Goal: Use online tool/utility: Utilize a website feature to perform a specific function

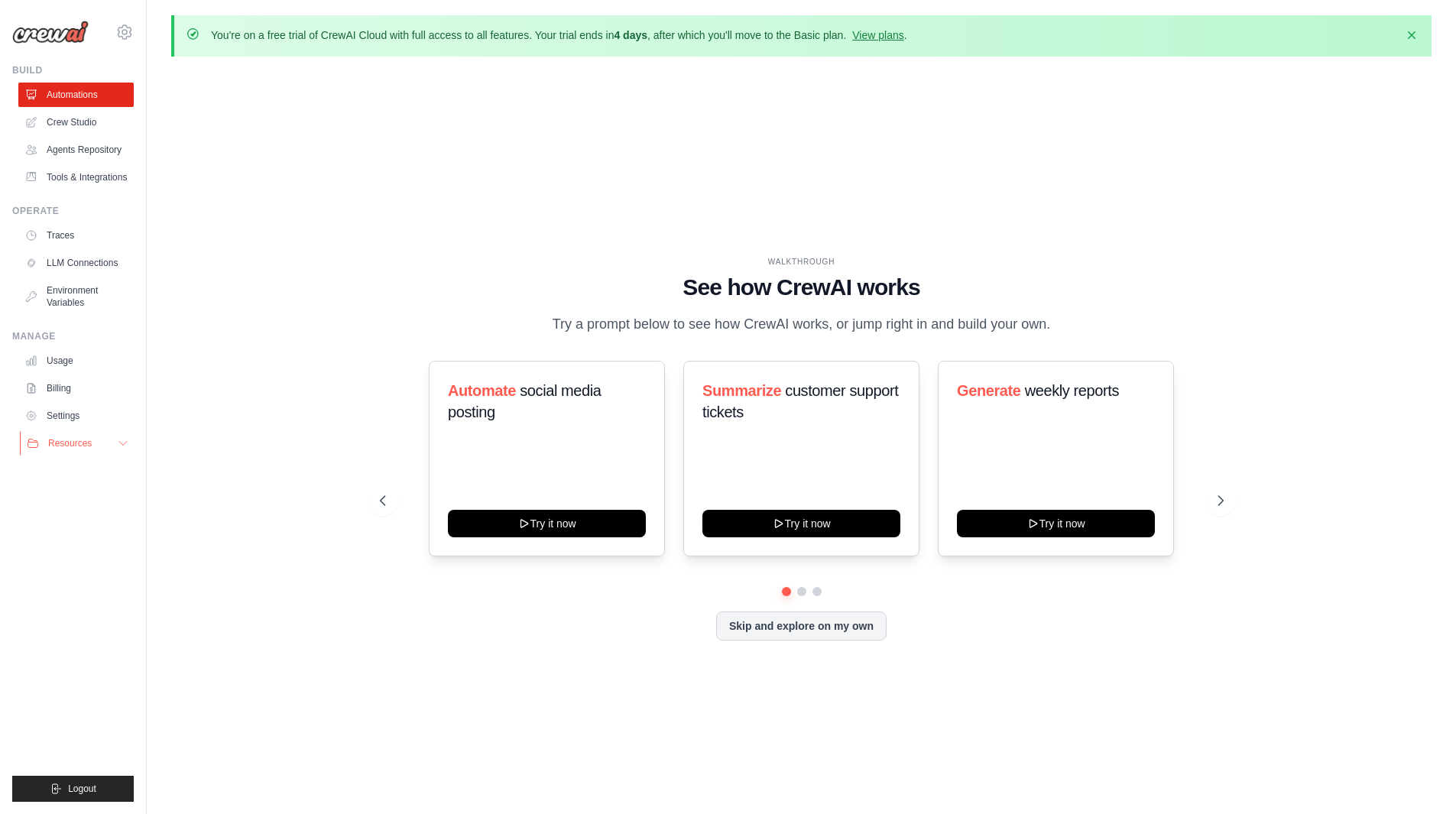
click at [87, 442] on span "Resources" at bounding box center [69, 443] width 44 height 12
click at [105, 450] on button "Resources" at bounding box center [77, 443] width 116 height 25
click at [88, 442] on span "Resources" at bounding box center [69, 443] width 44 height 12
click at [116, 443] on button "Resources" at bounding box center [77, 443] width 116 height 25
click at [819, 628] on button "Skip and explore on my own" at bounding box center [801, 625] width 171 height 29
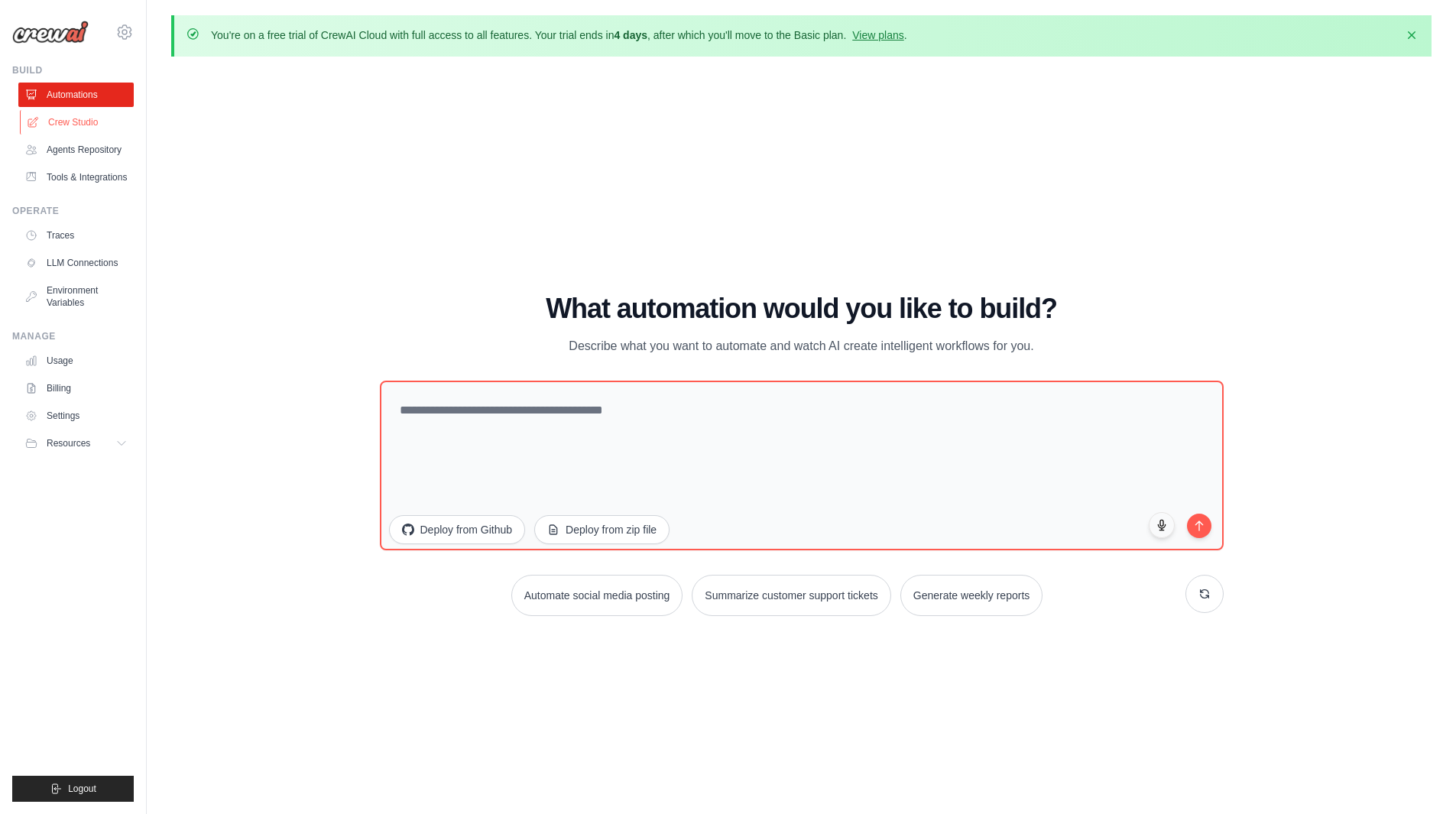
click at [76, 117] on link "Crew Studio" at bounding box center [77, 122] width 116 height 25
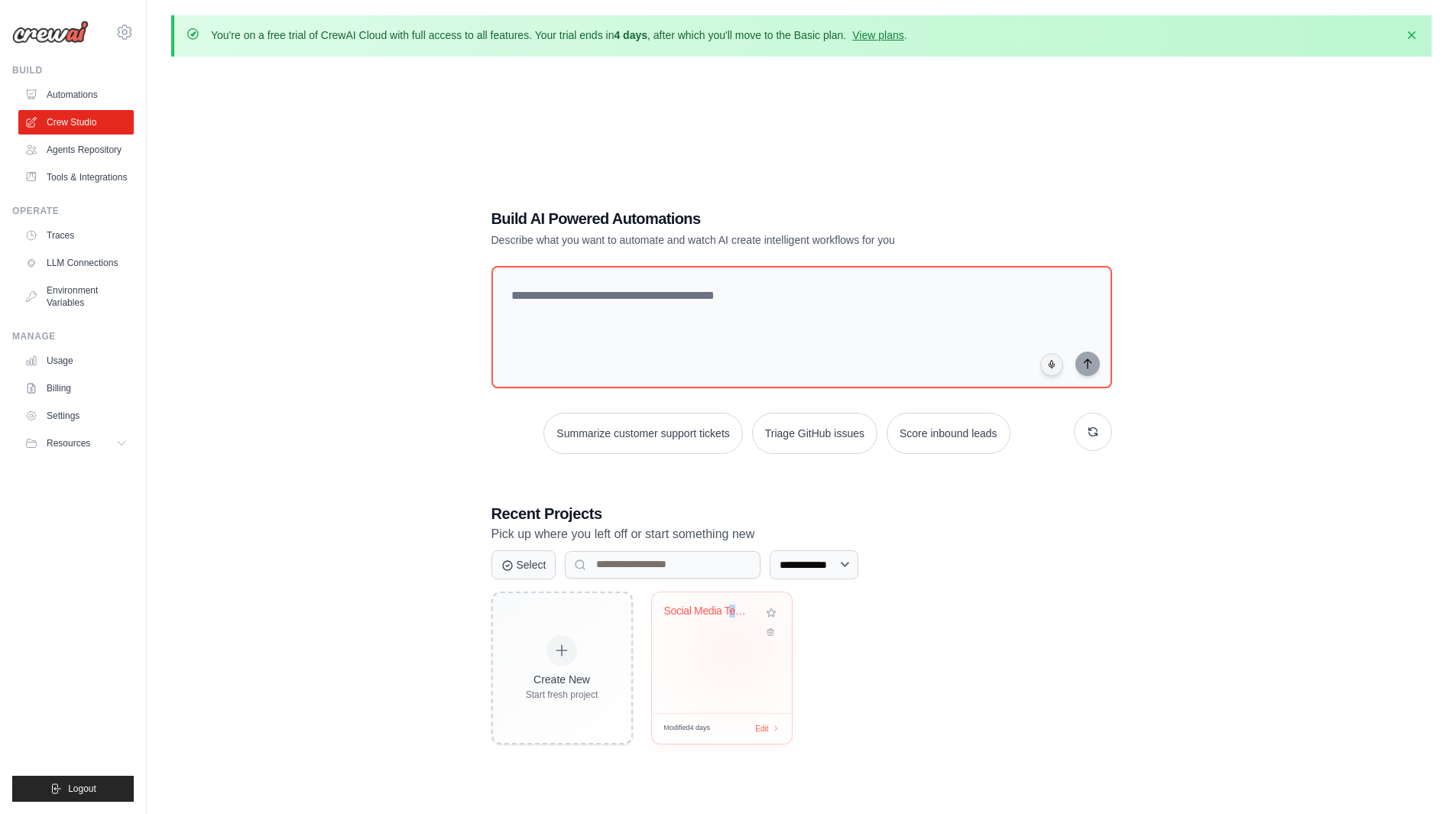
click at [733, 647] on div "Social Media Text Generator" at bounding box center [722, 652] width 140 height 121
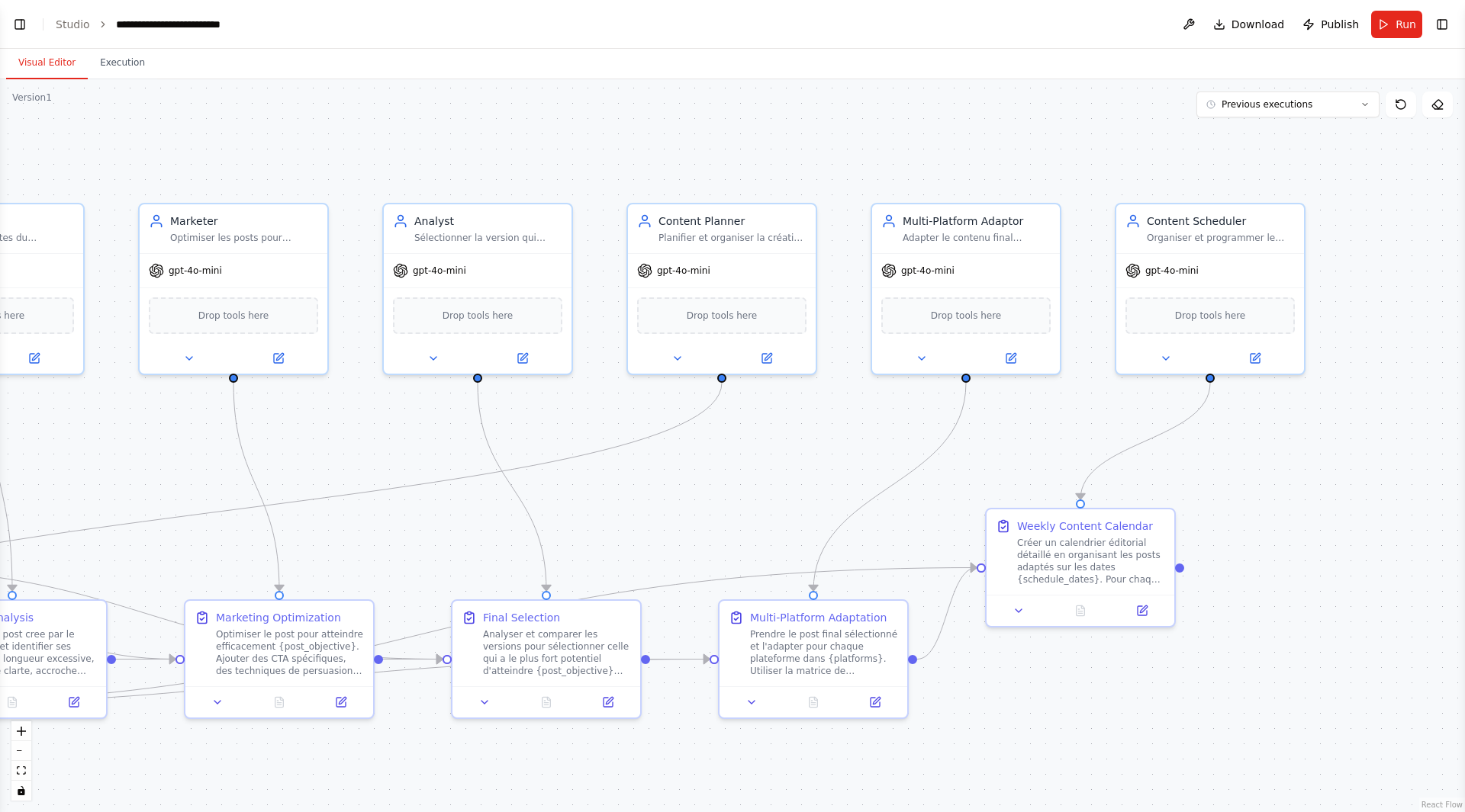
drag, startPoint x: 942, startPoint y: 421, endPoint x: 287, endPoint y: 469, distance: 656.8
click at [287, 469] on div ".deletable-edge-delete-btn { width: 20px; height: 20px; border: 0px solid #ffff…" at bounding box center [732, 445] width 1465 height 733
click at [1279, 214] on div "Content Scheduler" at bounding box center [1220, 218] width 148 height 15
click at [1295, 191] on button at bounding box center [1291, 185] width 20 height 20
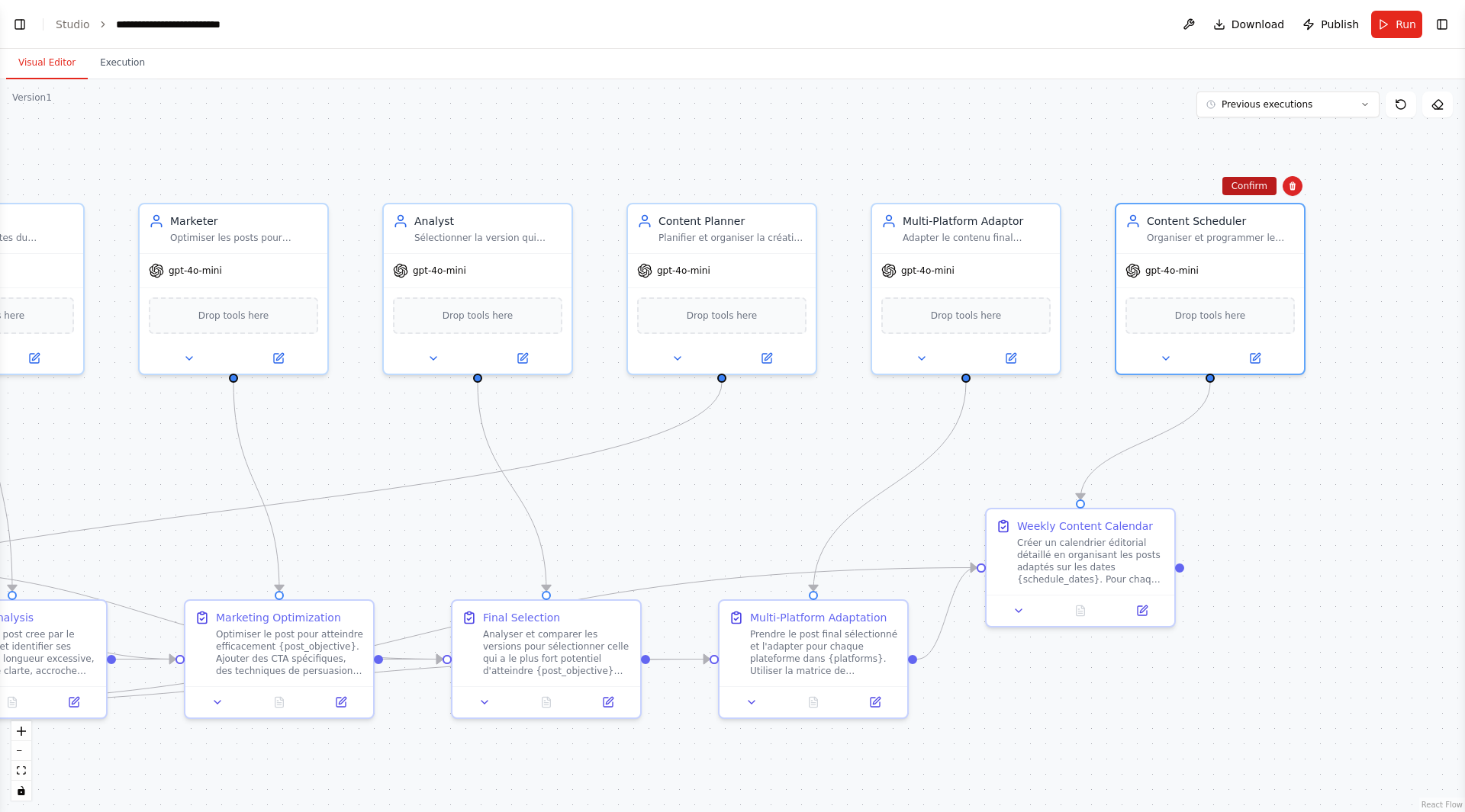
click at [1257, 186] on button "Confirm" at bounding box center [1249, 185] width 54 height 18
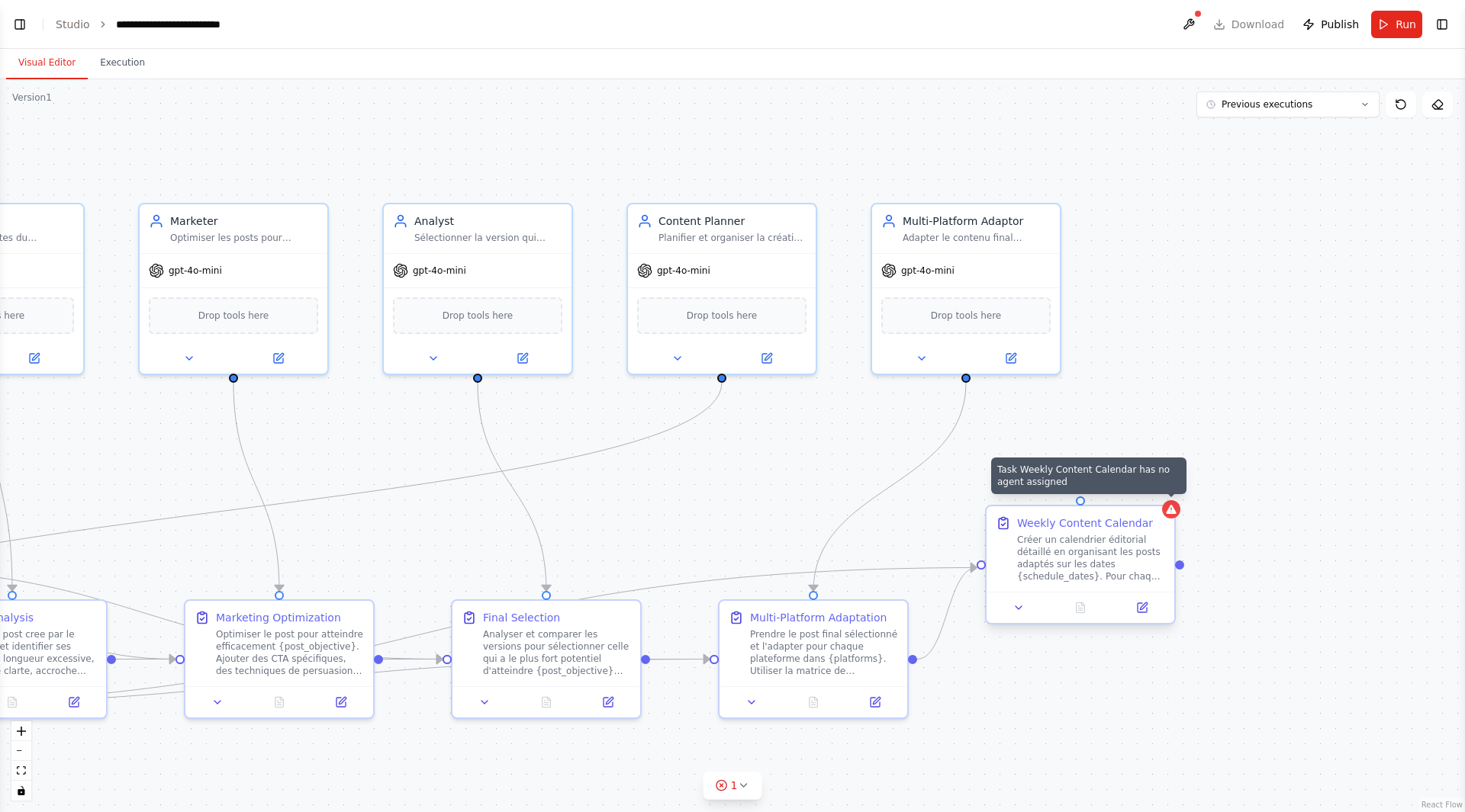
click at [1171, 515] on icon at bounding box center [1171, 509] width 12 height 12
click at [1155, 490] on button at bounding box center [1162, 492] width 20 height 20
click at [1161, 491] on icon at bounding box center [1162, 493] width 6 height 9
click at [1164, 494] on icon at bounding box center [1162, 493] width 6 height 9
click at [1121, 497] on button "Confirm" at bounding box center [1119, 492] width 54 height 18
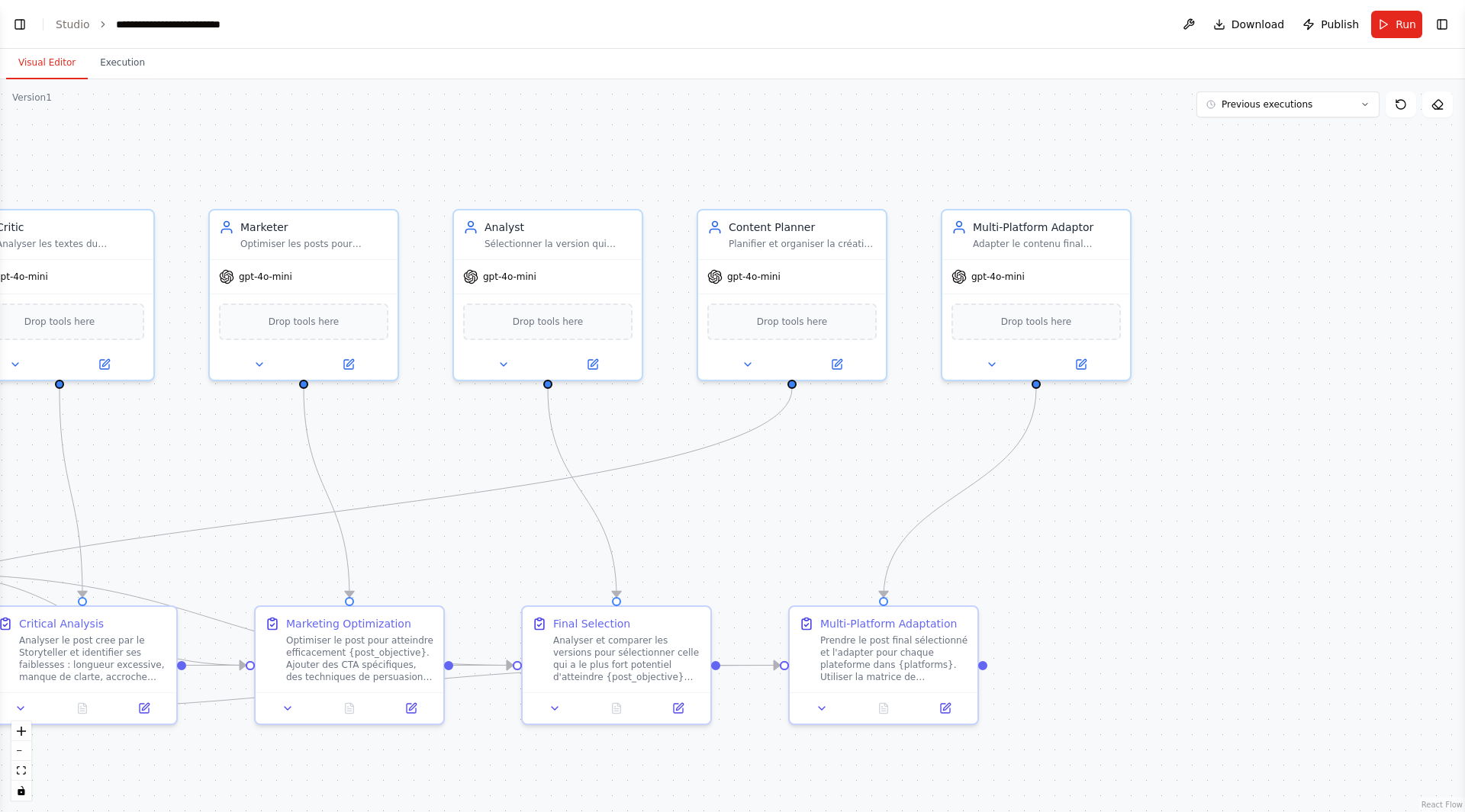
drag, startPoint x: 967, startPoint y: 539, endPoint x: 1072, endPoint y: 533, distance: 105.2
click at [1072, 534] on div ".deletable-edge-delete-btn { width: 20px; height: 20px; border: 0px solid #ffff…" at bounding box center [732, 445] width 1465 height 733
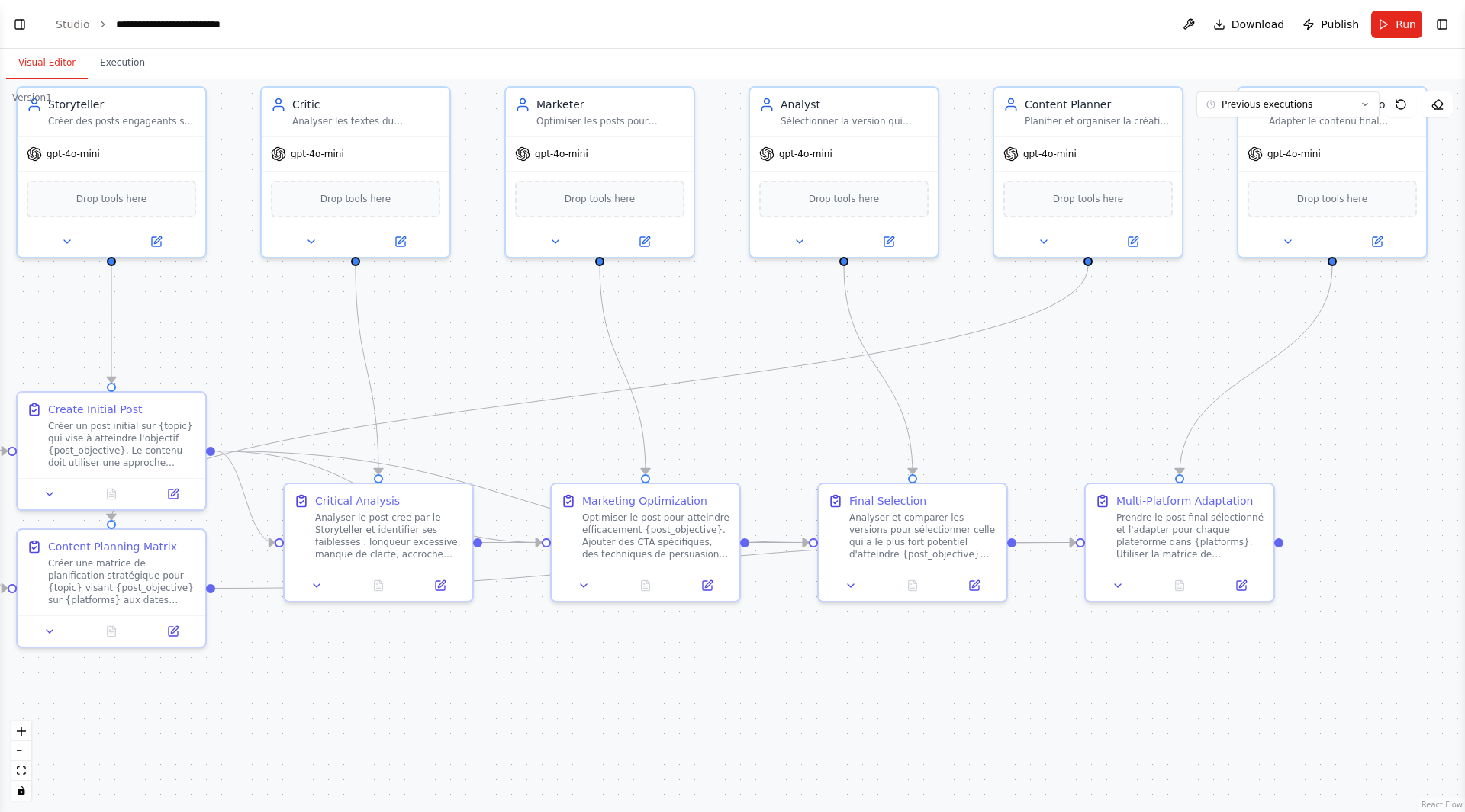
drag, startPoint x: 853, startPoint y: 412, endPoint x: 1132, endPoint y: 255, distance: 320.1
click at [1132, 255] on div ".deletable-edge-delete-btn { width: 20px; height: 20px; border: 0px solid #ffff…" at bounding box center [732, 445] width 1465 height 733
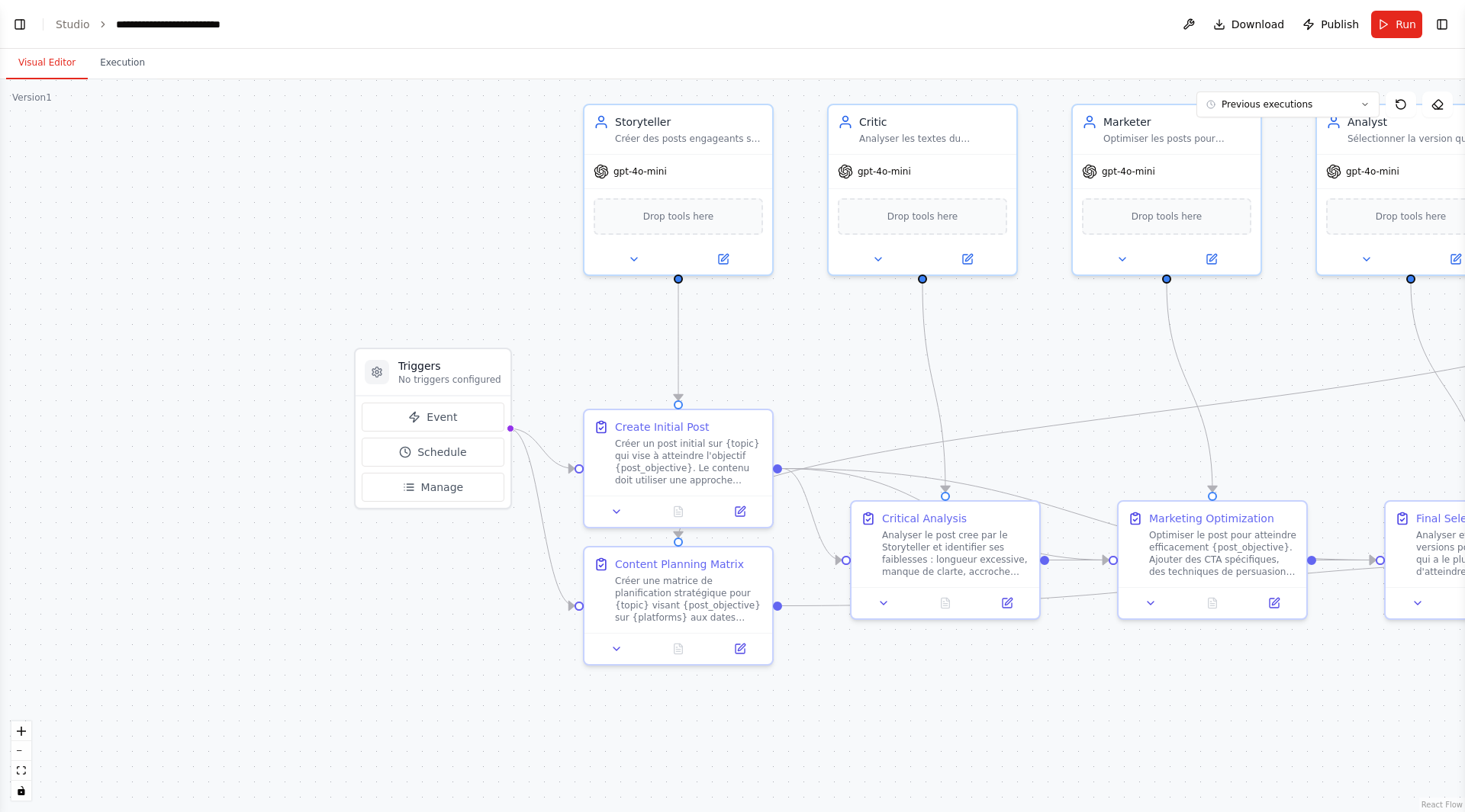
drag, startPoint x: 336, startPoint y: 313, endPoint x: 886, endPoint y: 375, distance: 553.5
click at [886, 375] on div ".deletable-edge-delete-btn { width: 20px; height: 20px; border: 0px solid #ffff…" at bounding box center [732, 445] width 1465 height 733
click at [1386, 16] on button "Run" at bounding box center [1397, 24] width 51 height 27
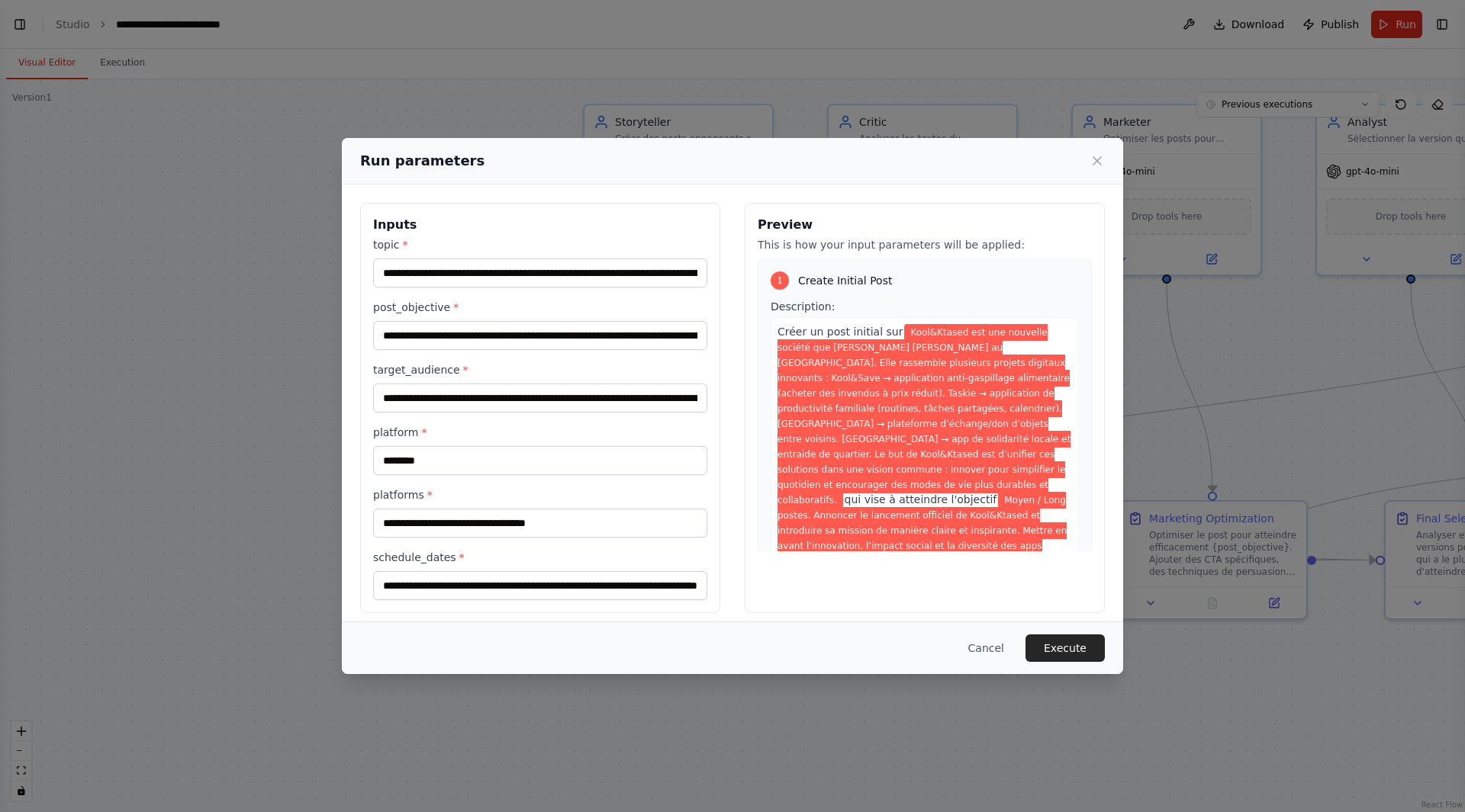
click at [665, 551] on label "schedule_dates *" at bounding box center [540, 557] width 334 height 15
click at [665, 571] on input "**********" at bounding box center [540, 585] width 334 height 29
click at [662, 578] on input "**********" at bounding box center [537, 585] width 328 height 29
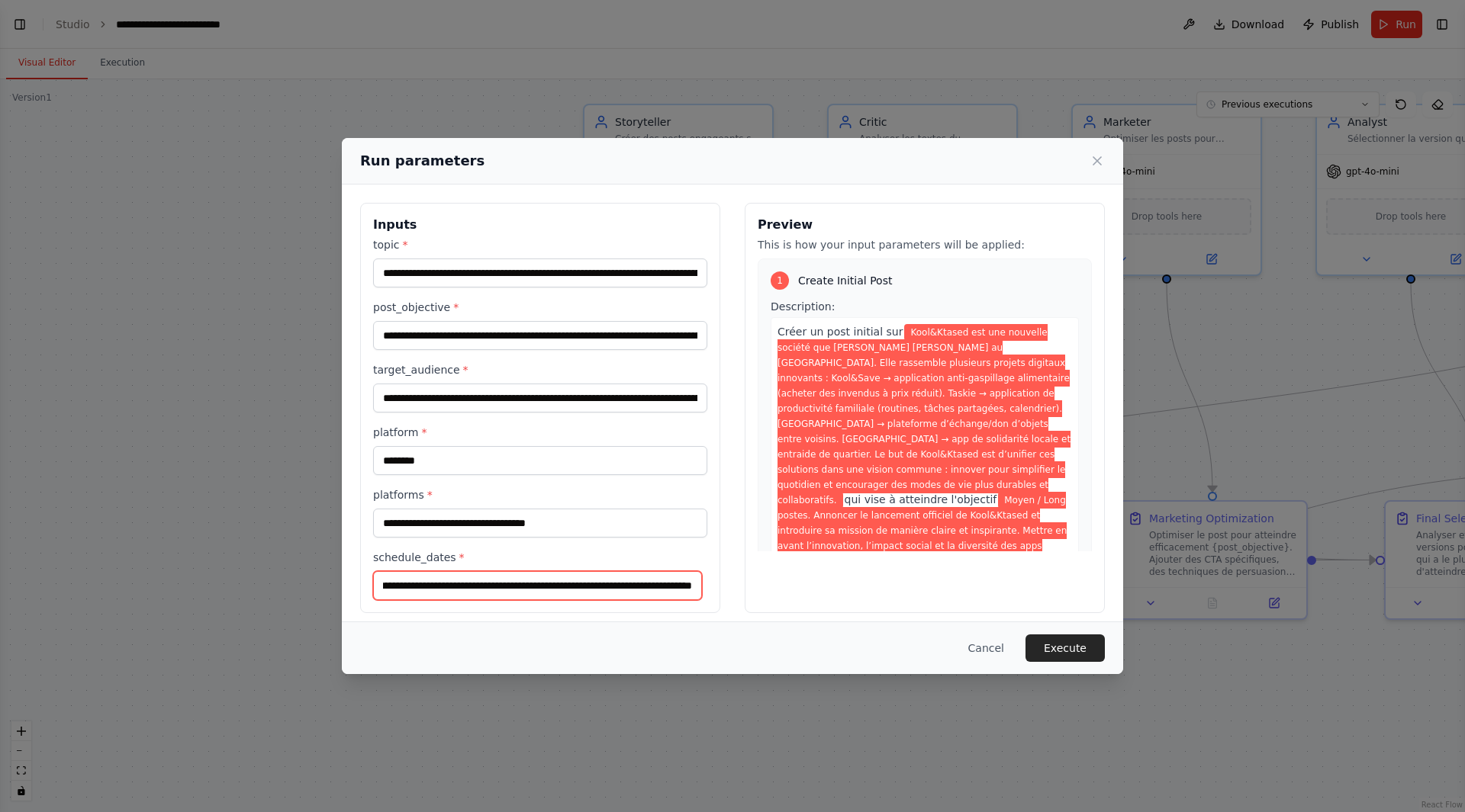
click at [662, 578] on input "**********" at bounding box center [537, 585] width 328 height 29
click at [1183, 350] on div "**********" at bounding box center [732, 406] width 1465 height 812
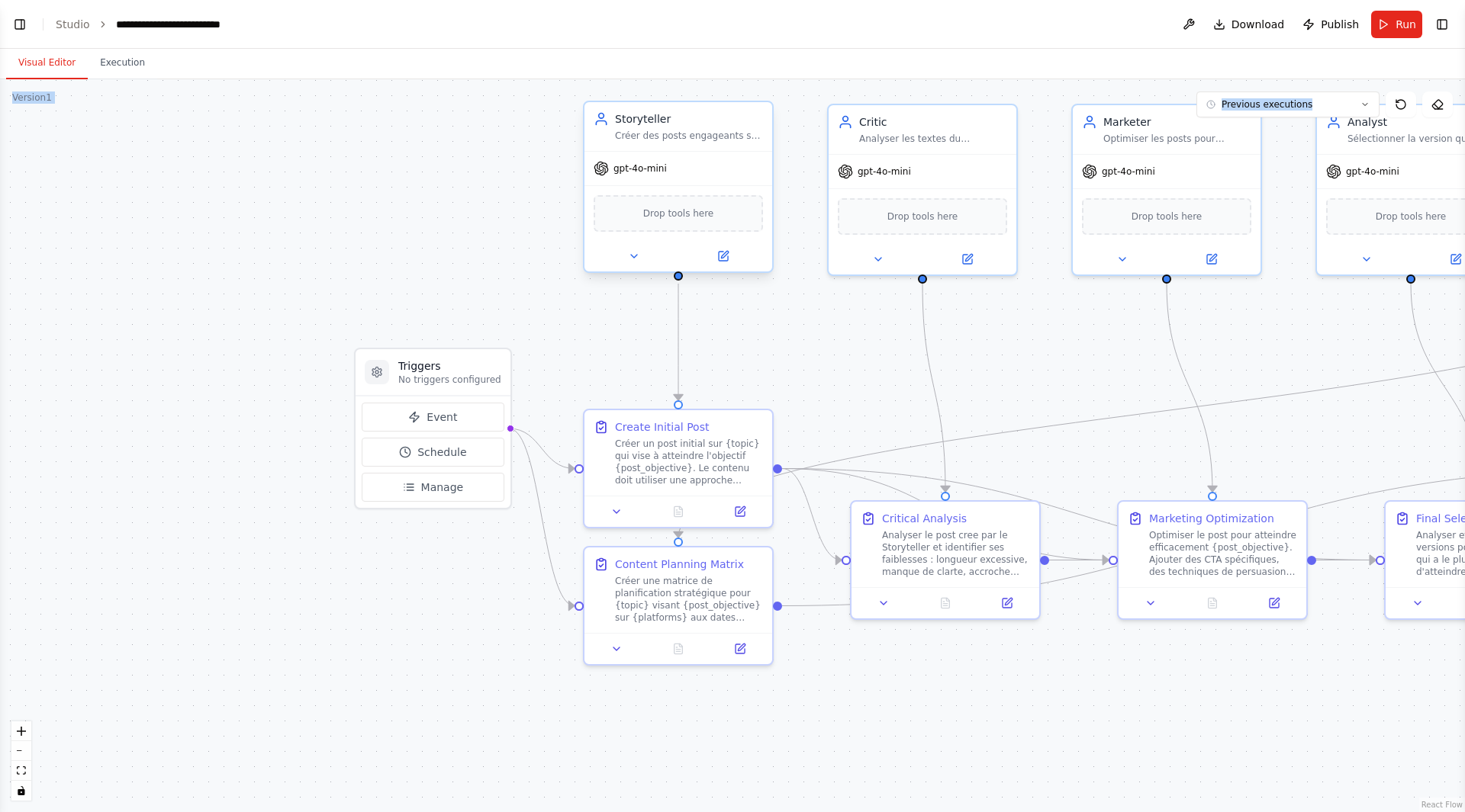
drag, startPoint x: 1283, startPoint y: 65, endPoint x: 762, endPoint y: 146, distance: 527.3
click at [762, 146] on div "Visual Editor Execution Version 1 Previous executions Show Tools Hide Agents Tr…" at bounding box center [732, 430] width 1465 height 763
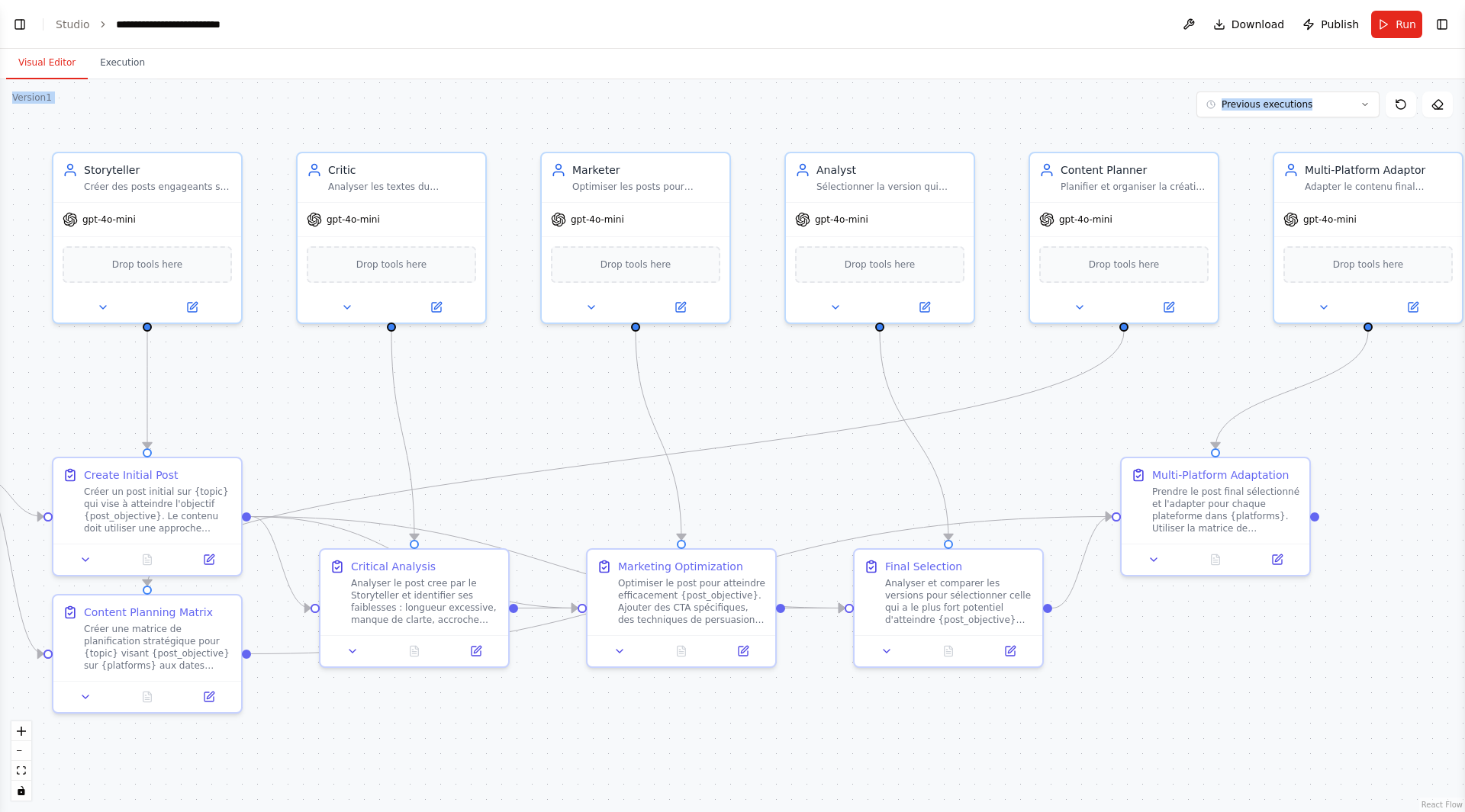
drag, startPoint x: 1260, startPoint y: 378, endPoint x: 730, endPoint y: 426, distance: 532.2
click at [728, 427] on div ".deletable-edge-delete-btn { width: 20px; height: 20px; border: 0px solid #ffff…" at bounding box center [732, 445] width 1465 height 733
click at [1292, 103] on span "Previous executions" at bounding box center [1267, 104] width 91 height 12
click at [1268, 131] on div "[DATE]" at bounding box center [1297, 132] width 152 height 12
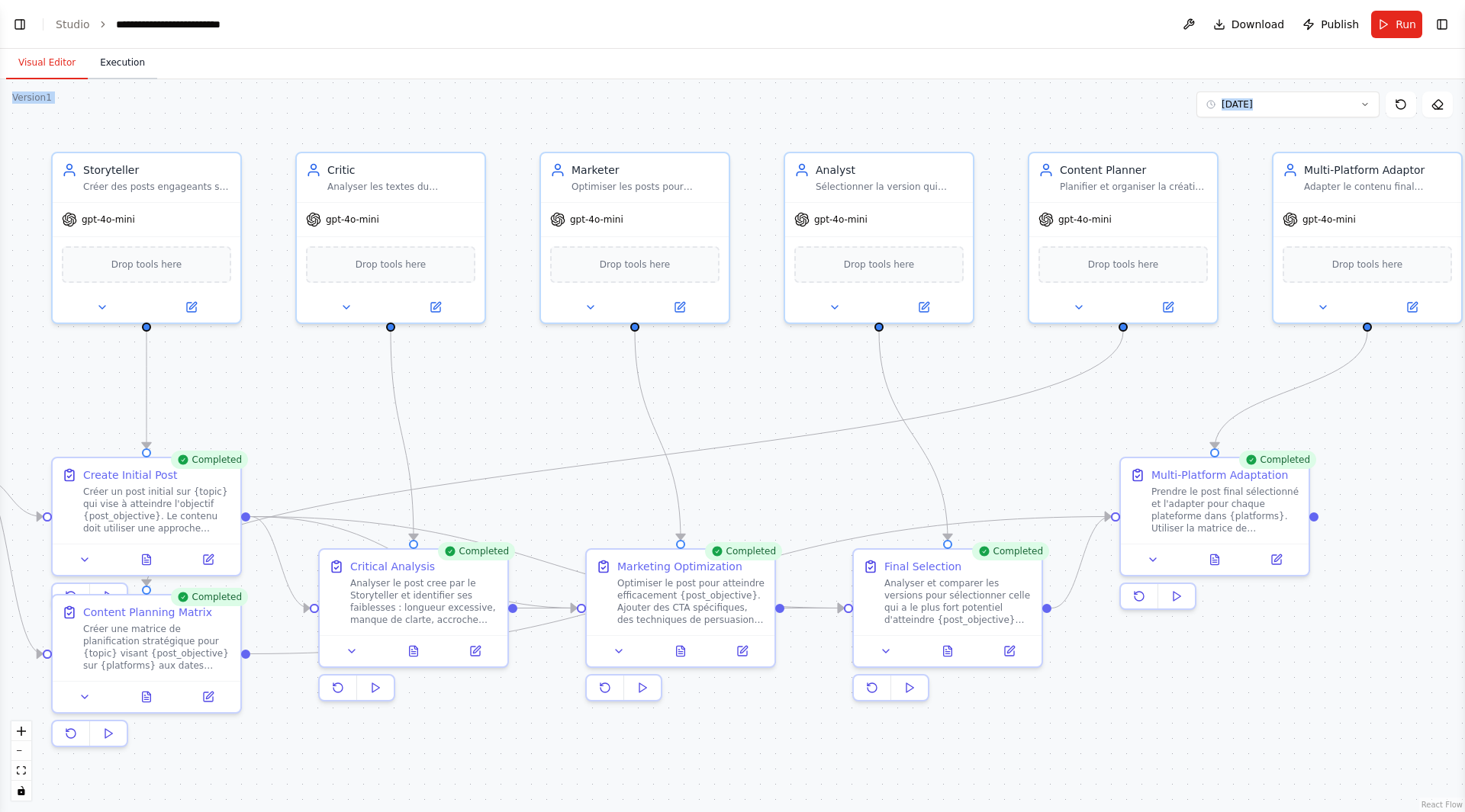
click at [103, 53] on button "Execution" at bounding box center [122, 62] width 69 height 32
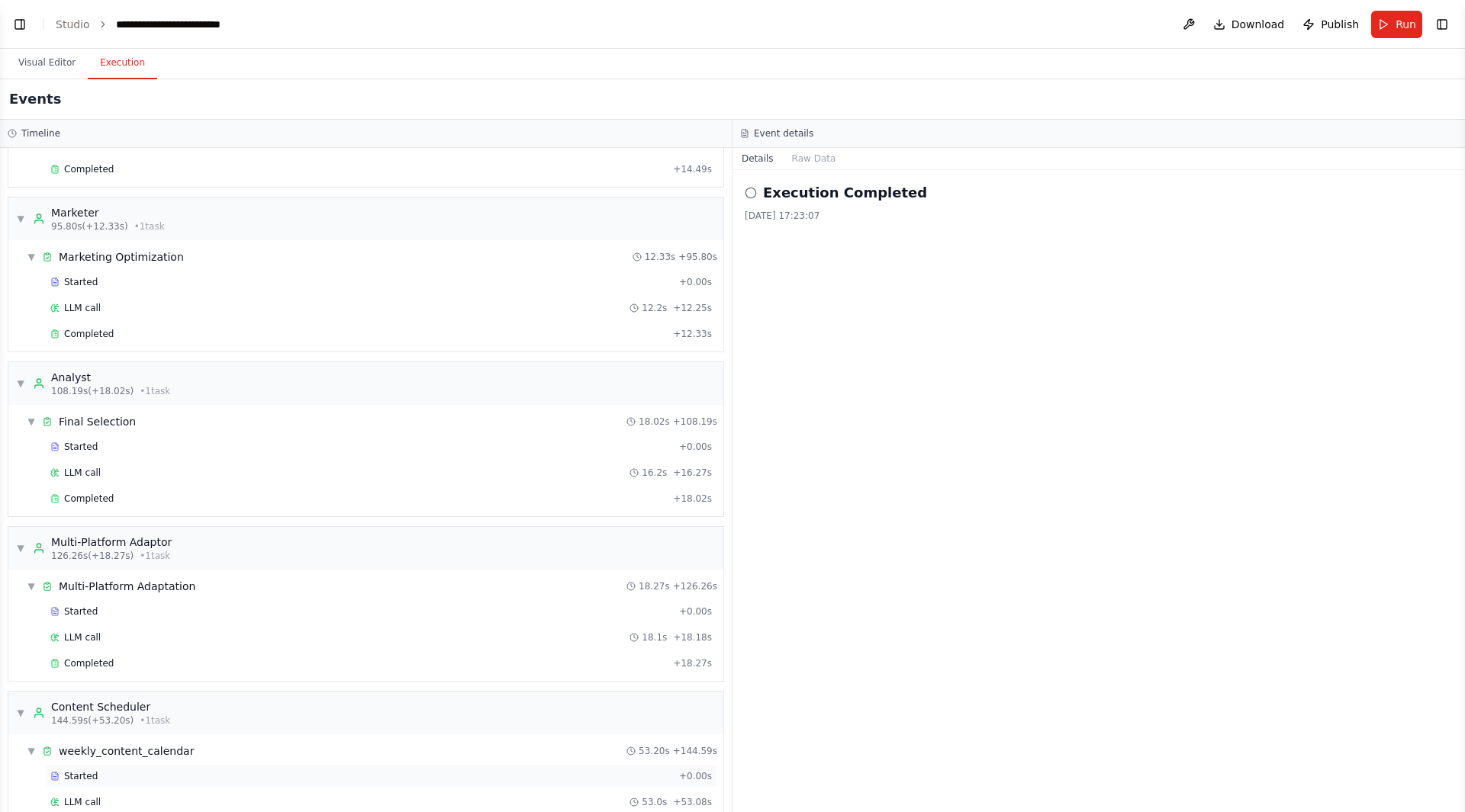
scroll to position [504, 0]
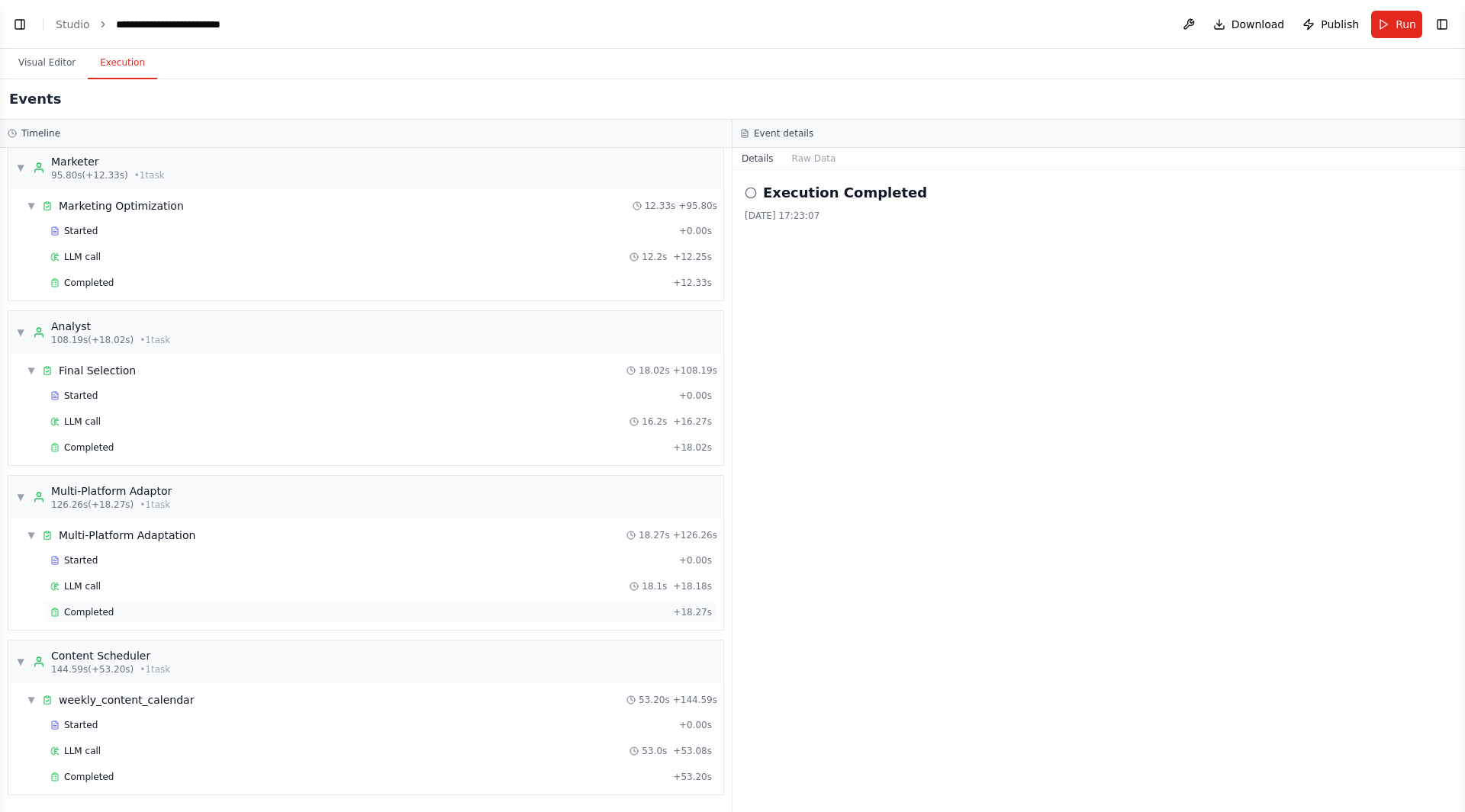
click at [101, 618] on div "Completed + 18.27s" at bounding box center [381, 612] width 672 height 23
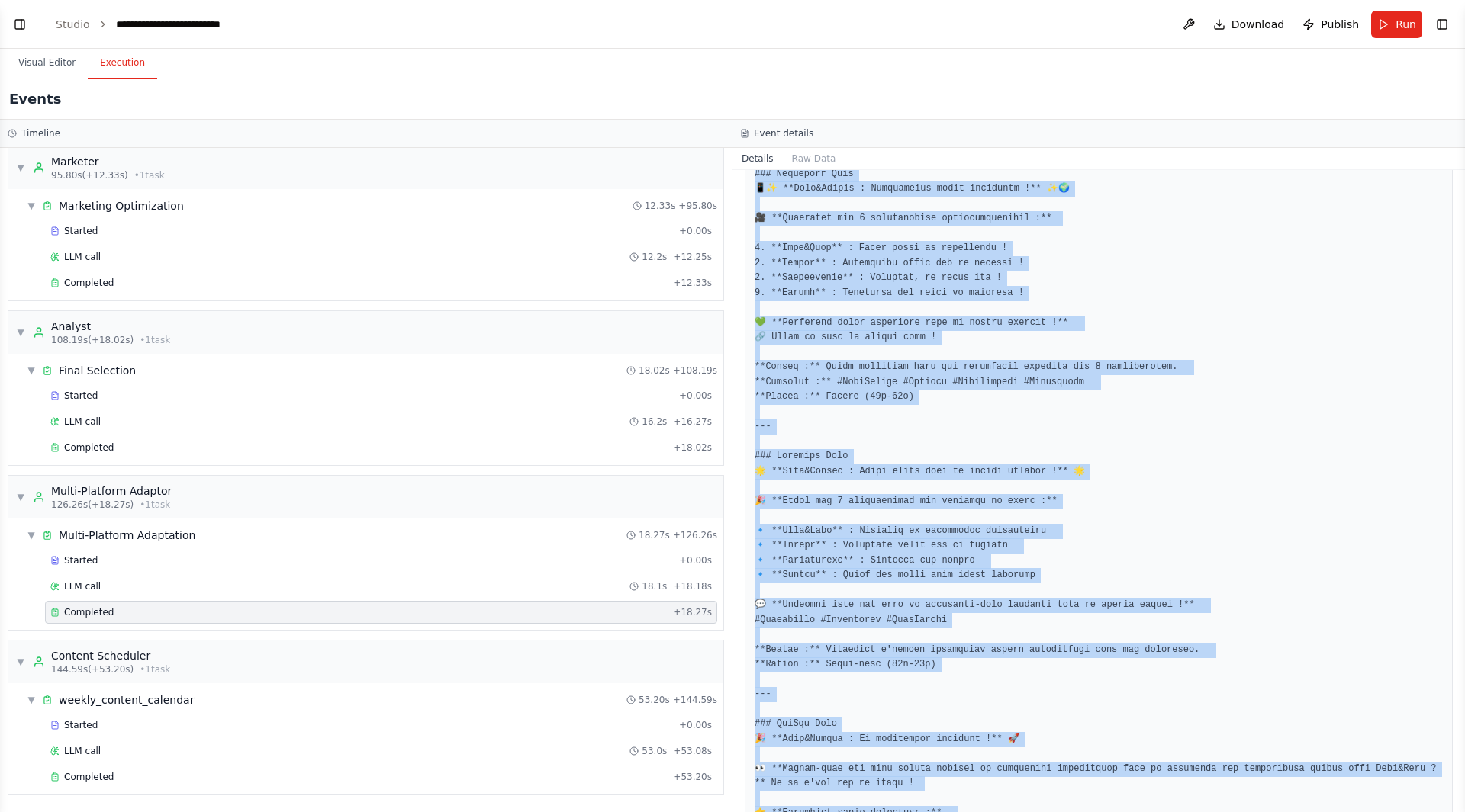
scroll to position [986, 0]
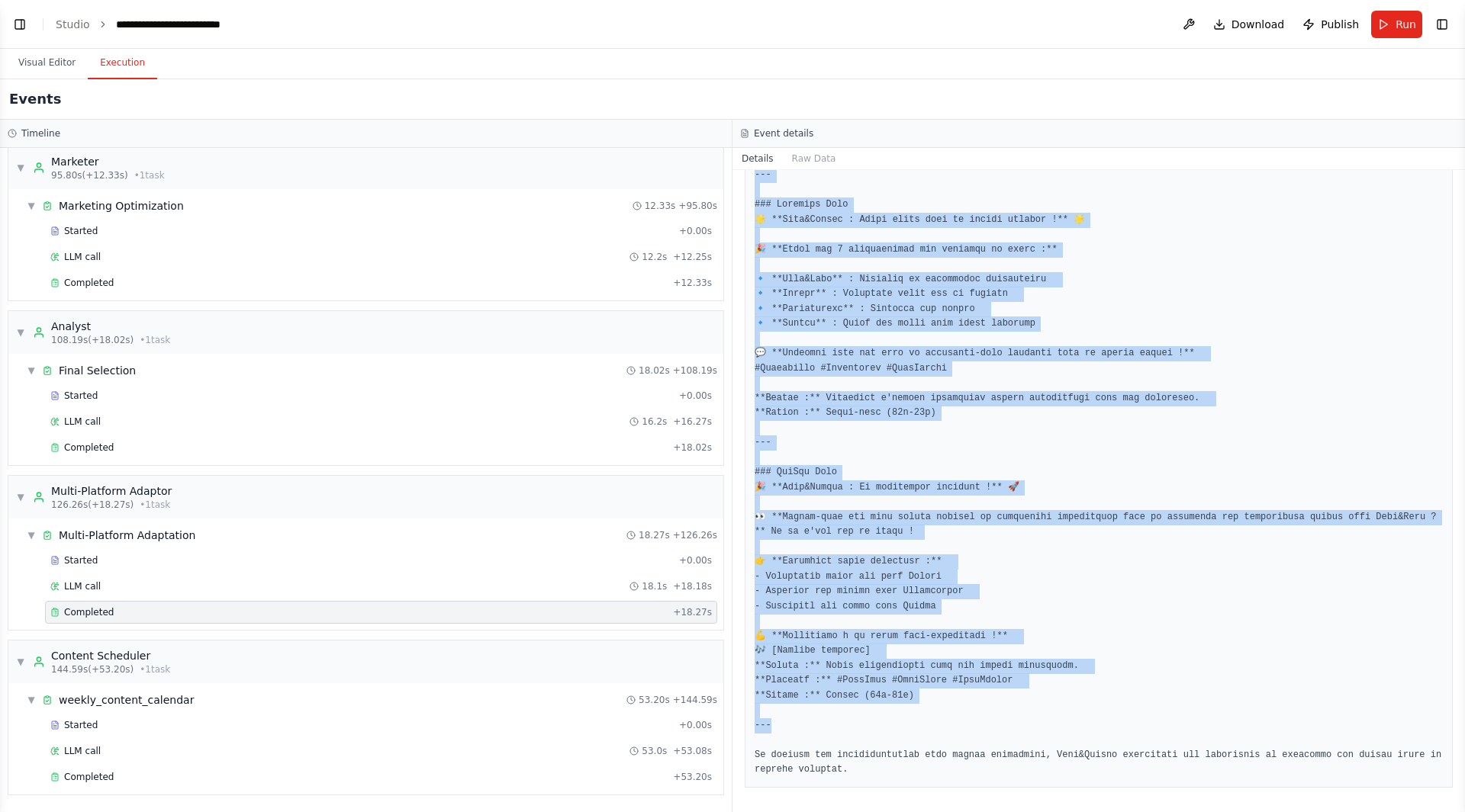
drag, startPoint x: 753, startPoint y: 373, endPoint x: 840, endPoint y: 659, distance: 298.9
click at [860, 708] on div at bounding box center [1099, 71] width 708 height 1433
copy pre "🌟 **Lore&Ipsumd : Si Ametconsec Adipisci eli Seddoeiusm te Incid !** 🌟 🔍 **Ut l…"
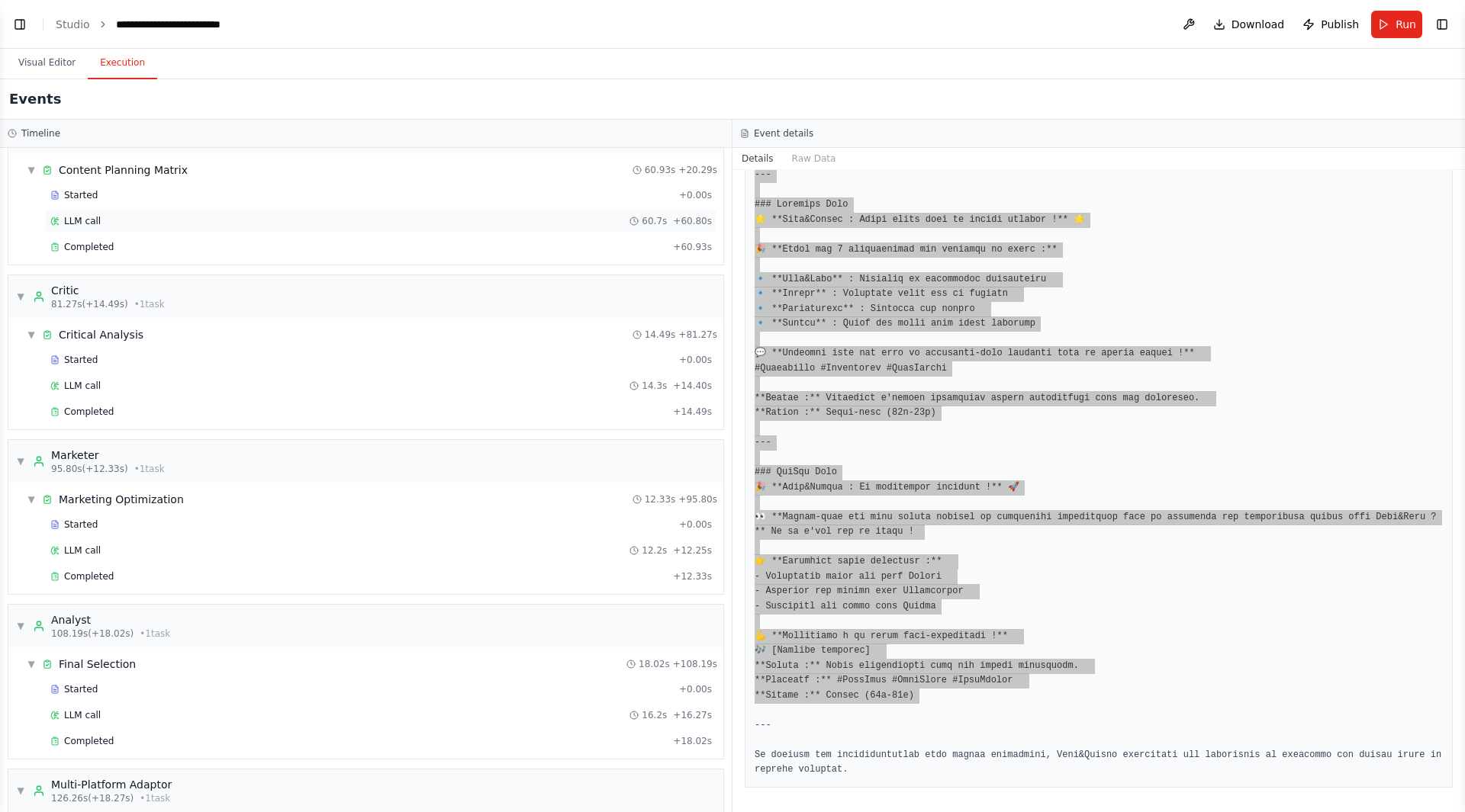
scroll to position [199, 0]
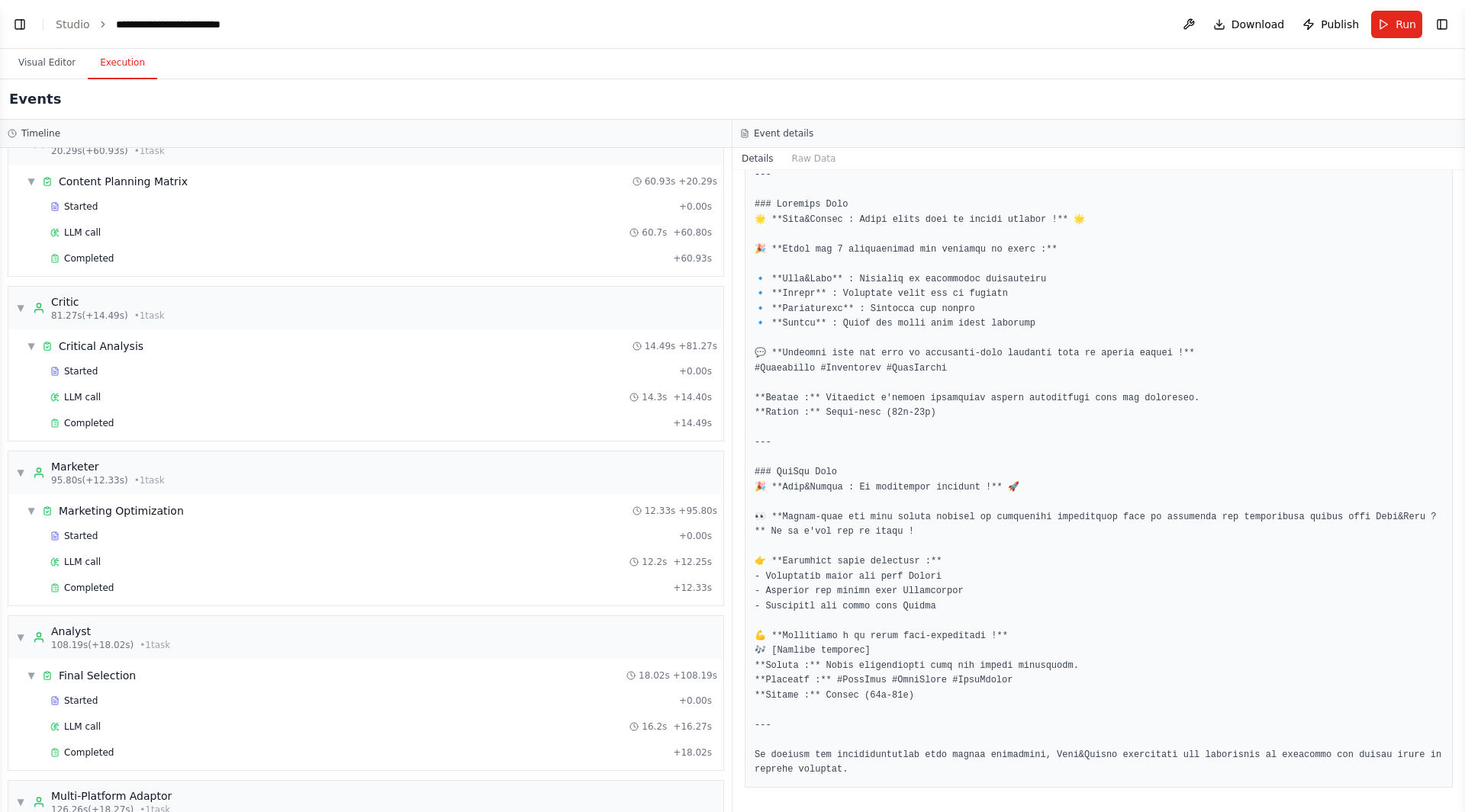
click at [622, 96] on div "Events" at bounding box center [732, 99] width 1465 height 40
